Goal: Information Seeking & Learning: Learn about a topic

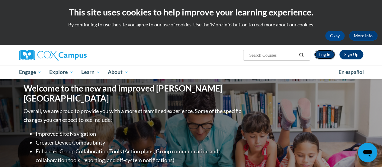
click at [328, 56] on link "Log In" at bounding box center [325, 55] width 21 height 10
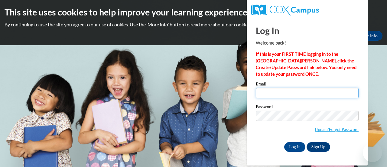
click at [290, 91] on input "Email" at bounding box center [307, 93] width 103 height 10
type input "vanessa.graef@rusd.org"
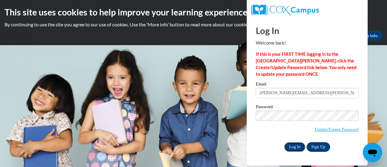
click at [293, 144] on input "Log In" at bounding box center [294, 147] width 21 height 10
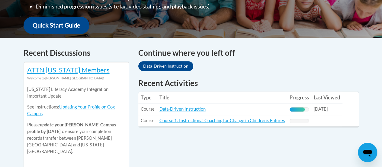
scroll to position [220, 0]
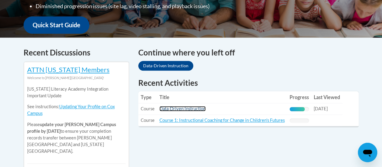
click at [187, 107] on link "Data-Driven Instruction" at bounding box center [183, 108] width 46 height 5
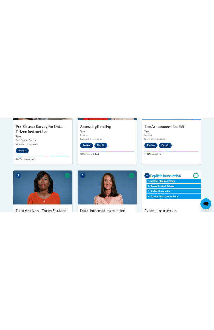
scroll to position [278, 0]
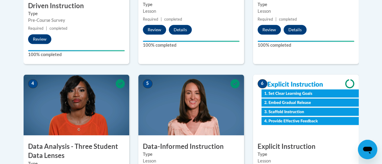
click at [127, 77] on img at bounding box center [77, 104] width 106 height 60
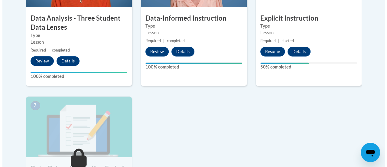
scroll to position [407, 0]
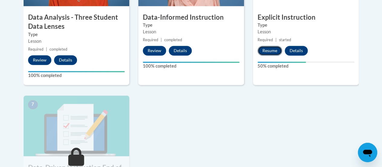
click at [268, 47] on button "Resume" at bounding box center [270, 51] width 24 height 10
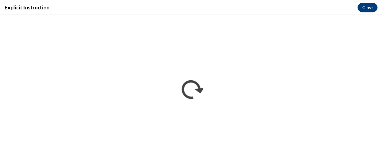
scroll to position [0, 0]
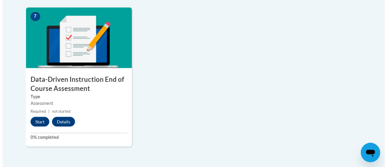
scroll to position [496, 0]
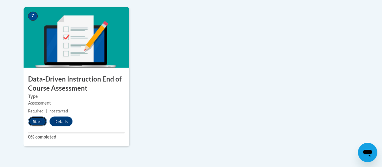
click at [34, 120] on button "Start" at bounding box center [37, 121] width 19 height 10
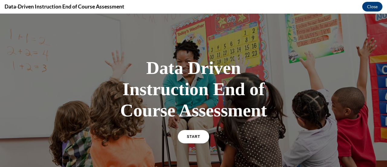
scroll to position [0, 0]
click at [185, 133] on link "START" at bounding box center [193, 136] width 33 height 14
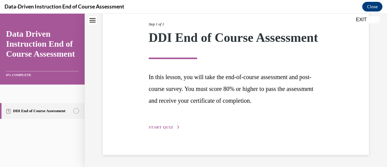
scroll to position [89, 0]
click at [155, 128] on span "START QUIZ" at bounding box center [161, 127] width 25 height 4
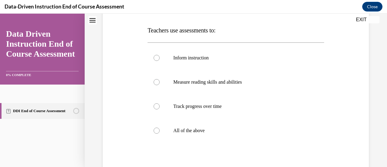
scroll to position [90, 0]
click at [156, 128] on div at bounding box center [157, 131] width 6 height 6
click at [156, 128] on input "All of the above" at bounding box center [157, 131] width 6 height 6
radio input "true"
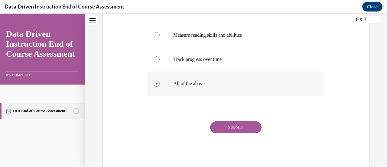
scroll to position [154, 0]
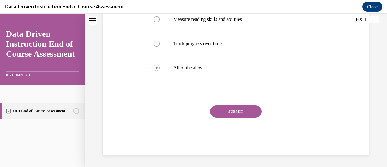
click at [238, 110] on button "SUBMIT" at bounding box center [235, 111] width 51 height 12
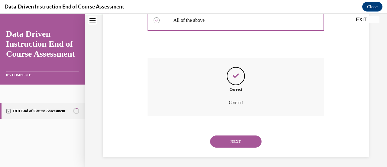
scroll to position [203, 0]
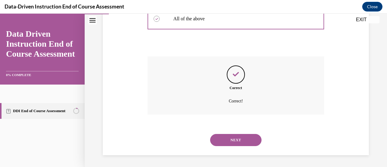
click at [234, 137] on button "NEXT" at bounding box center [235, 140] width 51 height 12
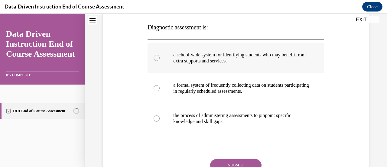
scroll to position [94, 0]
click at [156, 57] on div at bounding box center [157, 57] width 6 height 6
click at [156, 57] on input "a school-wide system for identifying students who may benefit from extra suppor…" at bounding box center [157, 57] width 6 height 6
radio input "true"
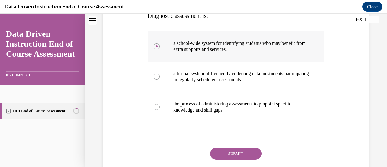
scroll to position [106, 0]
click at [238, 151] on button "SUBMIT" at bounding box center [235, 153] width 51 height 12
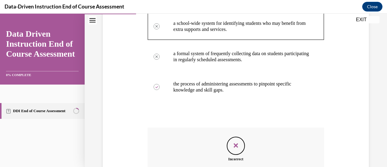
scroll to position [197, 0]
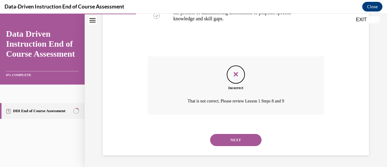
click at [236, 137] on button "NEXT" at bounding box center [235, 140] width 51 height 12
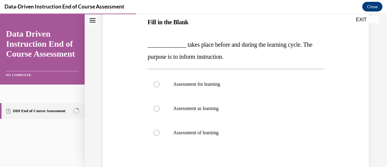
scroll to position [99, 0]
click at [158, 83] on div at bounding box center [157, 84] width 6 height 6
click at [158, 83] on input "Assessment for learning" at bounding box center [157, 84] width 6 height 6
radio input "true"
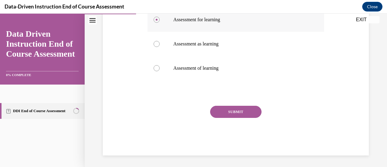
scroll to position [163, 0]
click at [228, 110] on button "SUBMIT" at bounding box center [235, 112] width 51 height 12
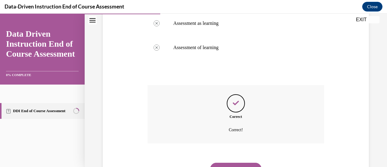
scroll to position [213, 0]
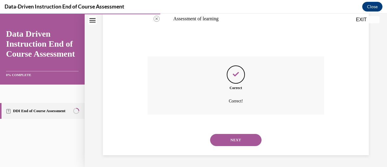
click at [236, 136] on button "NEXT" at bounding box center [235, 140] width 51 height 12
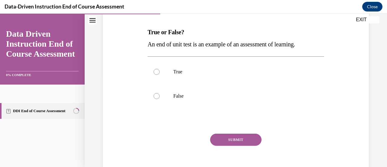
scroll to position [91, 0]
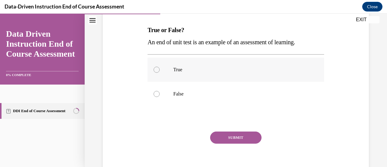
click at [155, 69] on div at bounding box center [157, 70] width 6 height 6
click at [155, 69] on input "True" at bounding box center [157, 70] width 6 height 6
radio input "true"
click at [230, 138] on button "SUBMIT" at bounding box center [235, 137] width 51 height 12
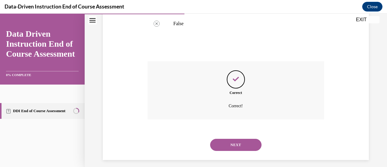
scroll to position [166, 0]
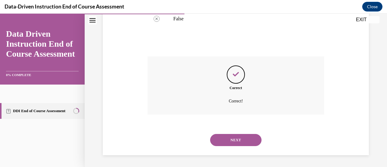
click at [230, 138] on button "NEXT" at bounding box center [235, 140] width 51 height 12
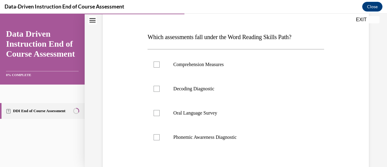
scroll to position [93, 0]
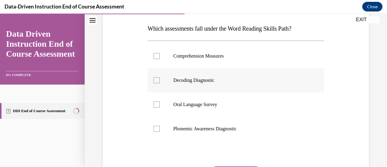
click at [156, 80] on div at bounding box center [157, 80] width 6 height 6
click at [156, 80] on input "Decoding Diagnostic" at bounding box center [157, 80] width 6 height 6
checkbox input "true"
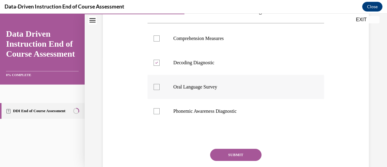
scroll to position [126, 0]
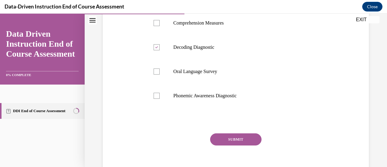
click at [229, 138] on button "SUBMIT" at bounding box center [235, 139] width 51 height 12
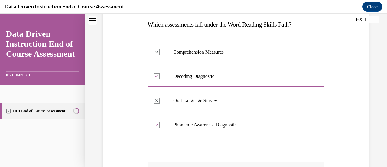
scroll to position [203, 0]
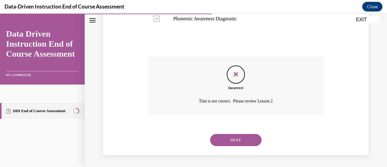
click at [236, 139] on button "NEXT" at bounding box center [235, 140] width 51 height 12
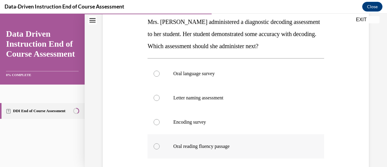
scroll to position [100, 0]
click at [155, 96] on div at bounding box center [157, 97] width 6 height 6
click at [155, 96] on input "Letter naming assessment" at bounding box center [157, 97] width 6 height 6
radio input "true"
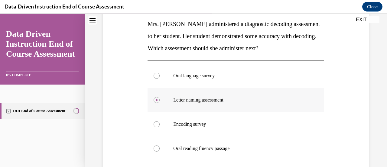
scroll to position [99, 0]
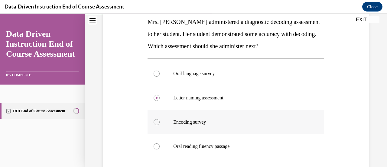
click at [155, 122] on div at bounding box center [157, 122] width 6 height 6
click at [155, 122] on input "Encoding survey" at bounding box center [157, 122] width 6 height 6
radio input "true"
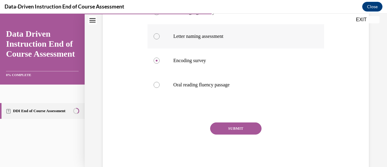
scroll to position [163, 0]
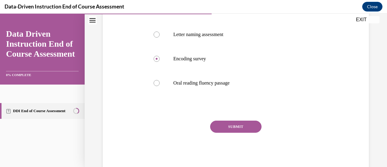
click at [239, 127] on button "SUBMIT" at bounding box center [235, 126] width 51 height 12
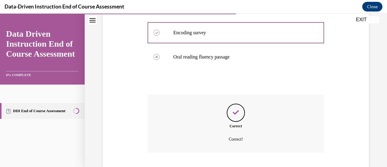
scroll to position [227, 0]
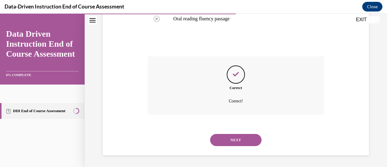
click at [235, 137] on button "NEXT" at bounding box center [235, 140] width 51 height 12
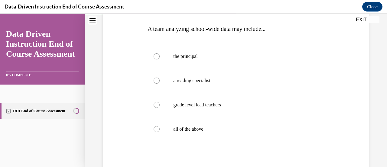
scroll to position [96, 0]
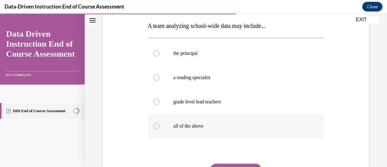
click at [157, 125] on div at bounding box center [157, 126] width 6 height 6
click at [157, 125] on input "all of the above" at bounding box center [157, 126] width 6 height 6
radio input "true"
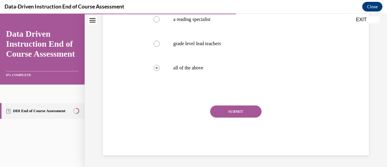
click at [236, 108] on button "SUBMIT" at bounding box center [235, 111] width 51 height 12
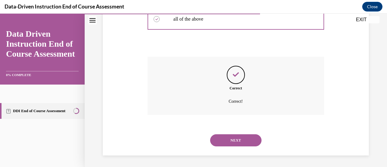
scroll to position [203, 0]
click at [233, 137] on button "NEXT" at bounding box center [235, 140] width 51 height 12
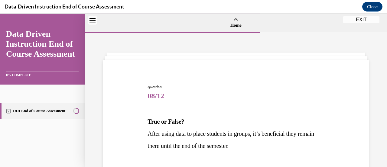
scroll to position [67, 0]
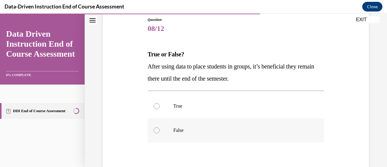
click at [155, 129] on div at bounding box center [157, 130] width 6 height 6
click at [155, 129] on input "False" at bounding box center [157, 130] width 6 height 6
radio input "true"
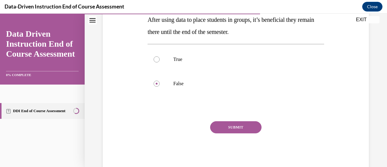
click at [234, 126] on button "SUBMIT" at bounding box center [235, 127] width 51 height 12
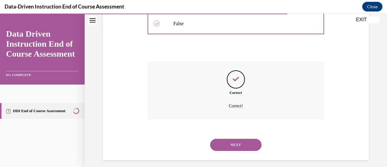
scroll to position [178, 0]
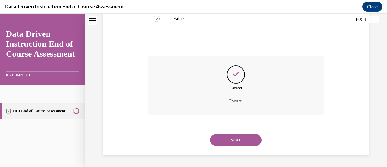
click at [235, 138] on button "NEXT" at bounding box center [235, 140] width 51 height 12
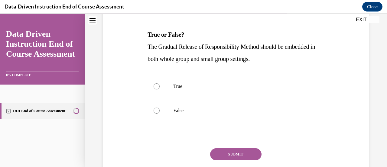
scroll to position [87, 0]
click at [157, 84] on div at bounding box center [157, 86] width 6 height 6
click at [157, 84] on input "True" at bounding box center [157, 86] width 6 height 6
radio input "true"
click at [220, 152] on button "SUBMIT" at bounding box center [235, 154] width 51 height 12
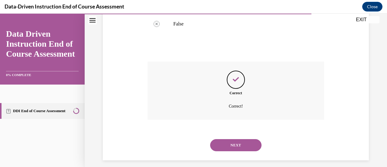
scroll to position [178, 0]
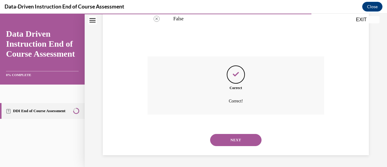
click at [239, 139] on button "NEXT" at bounding box center [235, 140] width 51 height 12
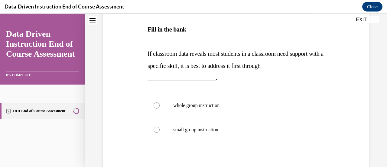
scroll to position [116, 0]
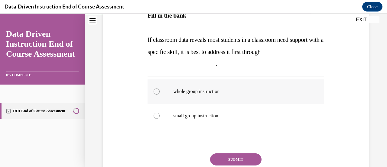
click at [155, 90] on div at bounding box center [157, 91] width 6 height 6
click at [155, 90] on input "whole group instruction" at bounding box center [157, 91] width 6 height 6
radio input "true"
click at [234, 157] on button "SUBMIT" at bounding box center [235, 159] width 51 height 12
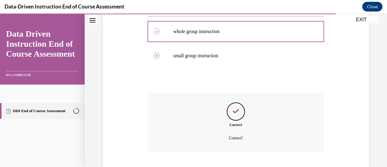
scroll to position [213, 0]
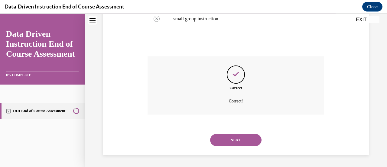
click at [237, 139] on button "NEXT" at bounding box center [235, 140] width 51 height 12
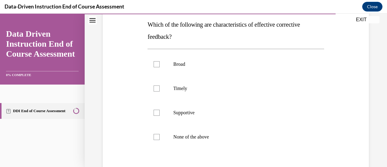
scroll to position [96, 0]
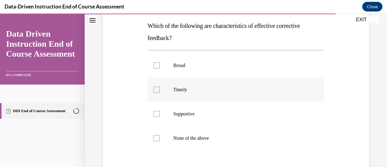
click at [154, 91] on div at bounding box center [157, 89] width 6 height 6
click at [154, 91] on input "Timely" at bounding box center [157, 89] width 6 height 6
checkbox input "true"
click at [154, 112] on div at bounding box center [157, 114] width 6 height 6
click at [154, 112] on input "Supportive" at bounding box center [157, 114] width 6 height 6
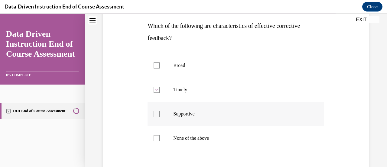
checkbox input "true"
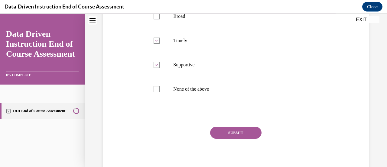
click at [232, 134] on button "SUBMIT" at bounding box center [235, 132] width 51 height 12
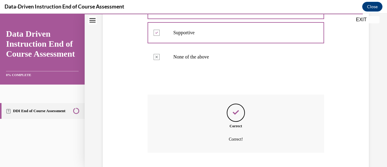
scroll to position [215, 0]
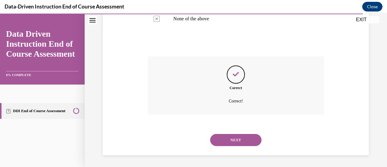
click at [232, 137] on button "NEXT" at bounding box center [235, 140] width 51 height 12
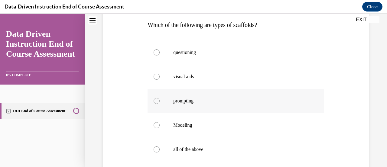
scroll to position [107, 0]
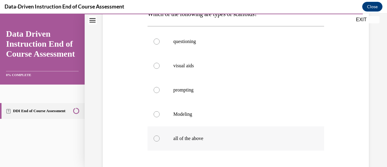
click at [154, 138] on div at bounding box center [157, 138] width 6 height 6
click at [154, 138] on input "all of the above" at bounding box center [157, 138] width 6 height 6
radio input "true"
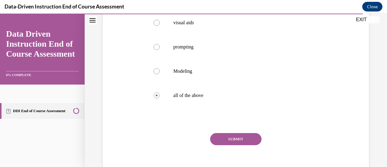
click at [231, 136] on button "SUBMIT" at bounding box center [235, 139] width 51 height 12
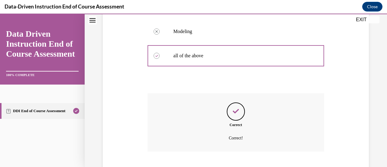
scroll to position [227, 0]
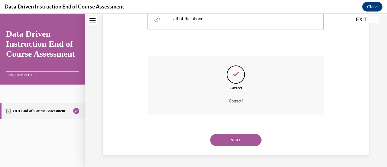
click at [231, 138] on button "NEXT" at bounding box center [235, 140] width 51 height 12
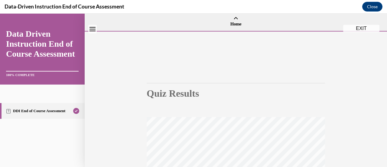
scroll to position [0, 0]
click at [359, 37] on button "EXIT" at bounding box center [361, 37] width 36 height 7
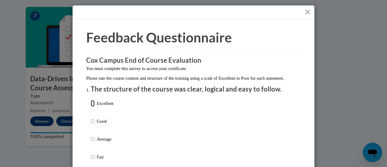
click at [92, 106] on input "Excellent" at bounding box center [93, 103] width 4 height 7
radio input "true"
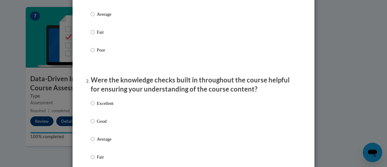
scroll to position [143, 0]
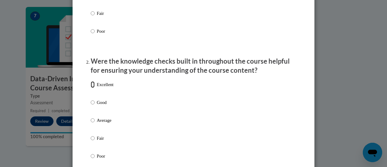
click at [91, 88] on input "Excellent" at bounding box center [93, 84] width 4 height 7
radio input "true"
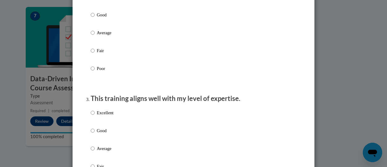
scroll to position [271, 0]
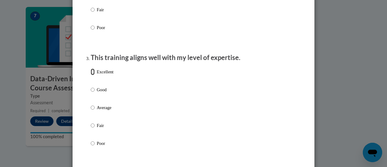
click at [91, 75] on input "Excellent" at bounding box center [93, 71] width 4 height 7
radio input "true"
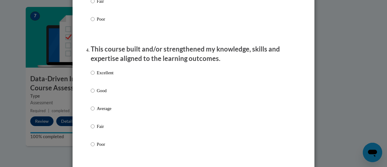
scroll to position [396, 0]
click at [91, 76] on input "Excellent" at bounding box center [93, 72] width 4 height 7
radio input "true"
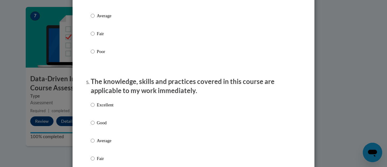
scroll to position [488, 0]
click at [91, 108] on input "Excellent" at bounding box center [93, 105] width 4 height 7
radio input "true"
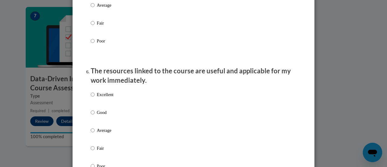
scroll to position [624, 0]
click at [91, 97] on input "Excellent" at bounding box center [93, 93] width 4 height 7
radio input "true"
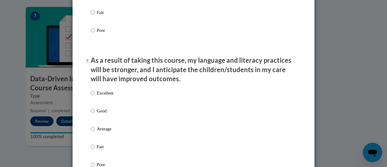
scroll to position [759, 0]
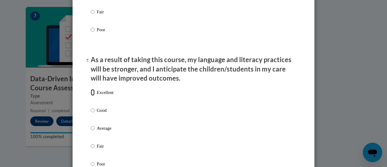
click at [91, 96] on input "Excellent" at bounding box center [93, 92] width 4 height 7
radio input "true"
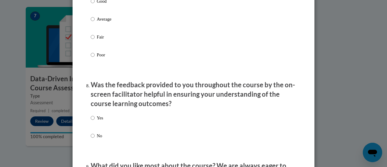
scroll to position [885, 0]
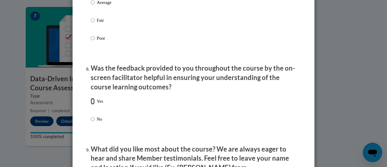
click at [91, 104] on input "Yes" at bounding box center [93, 101] width 4 height 7
radio input "true"
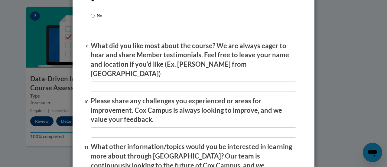
scroll to position [1090, 0]
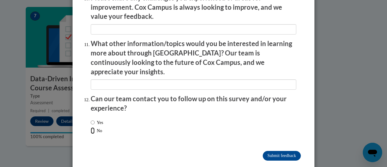
click at [91, 127] on input "No" at bounding box center [93, 130] width 4 height 7
radio input "true"
click at [279, 151] on input "Submit feedback" at bounding box center [282, 156] width 38 height 10
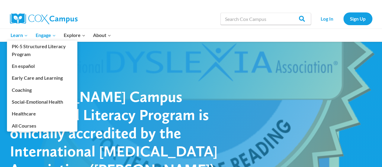
click at [21, 33] on span "Learn Expand" at bounding box center [19, 35] width 17 height 8
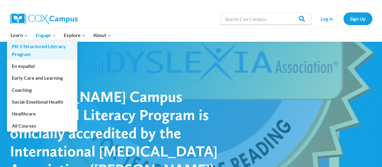
click at [24, 49] on link "PK-5 Structured Literacy Program" at bounding box center [42, 50] width 70 height 19
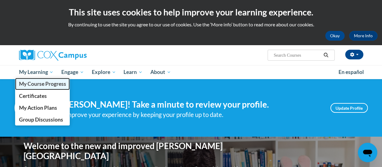
click at [50, 86] on span "My Course Progress" at bounding box center [42, 83] width 47 height 6
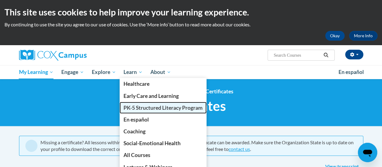
click at [141, 111] on link "PK-5 Structured Literacy Program" at bounding box center [163, 108] width 87 height 12
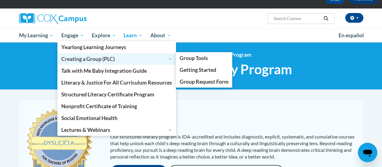
scroll to position [37, 0]
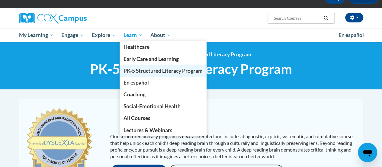
click at [143, 71] on span "PK-5 Structured Literacy Program" at bounding box center [163, 70] width 79 height 6
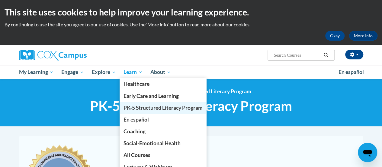
click at [142, 108] on span "PK-5 Structured Literacy Program" at bounding box center [163, 107] width 79 height 6
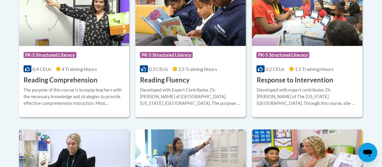
scroll to position [610, 0]
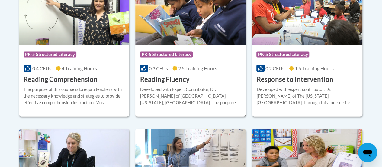
click at [178, 80] on h3 "Reading Fluency" at bounding box center [165, 79] width 50 height 9
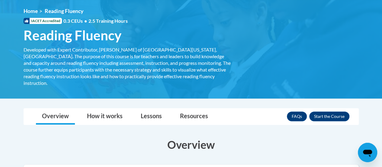
scroll to position [80, 0]
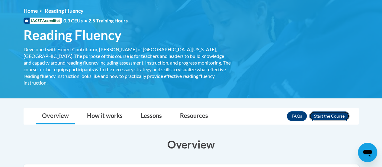
click at [330, 112] on button "Enroll" at bounding box center [330, 116] width 40 height 10
